Goal: Find specific page/section: Find specific page/section

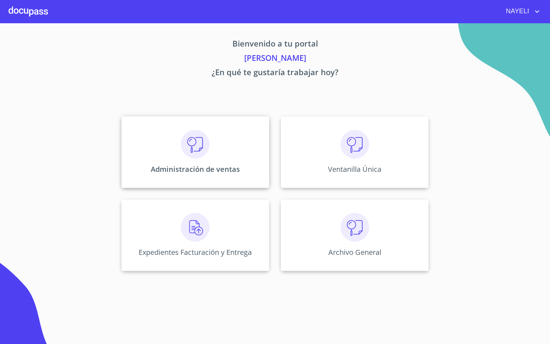
click at [165, 140] on div "Administración de ventas" at bounding box center [195, 152] width 148 height 72
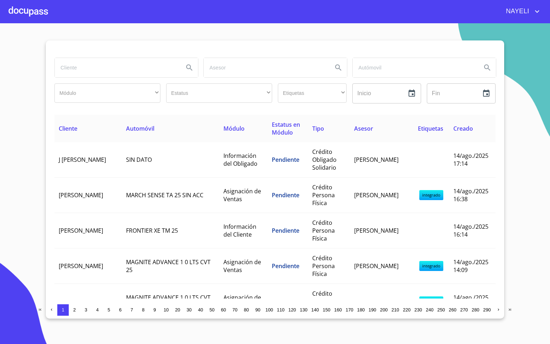
click at [95, 73] on input "search" at bounding box center [116, 67] width 123 height 19
type input "CUAUH"
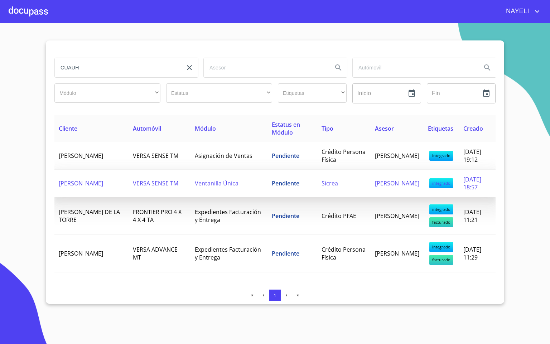
click at [144, 187] on span "VERSA SENSE TM" at bounding box center [155, 183] width 45 height 8
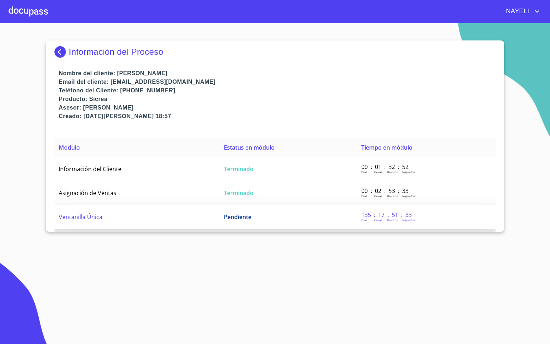
click at [109, 218] on td "Ventanilla Única" at bounding box center [136, 217] width 165 height 24
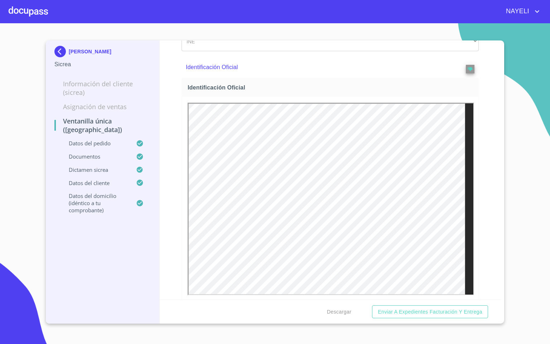
scroll to position [215, 0]
